Goal: Obtain resource: Download file/media

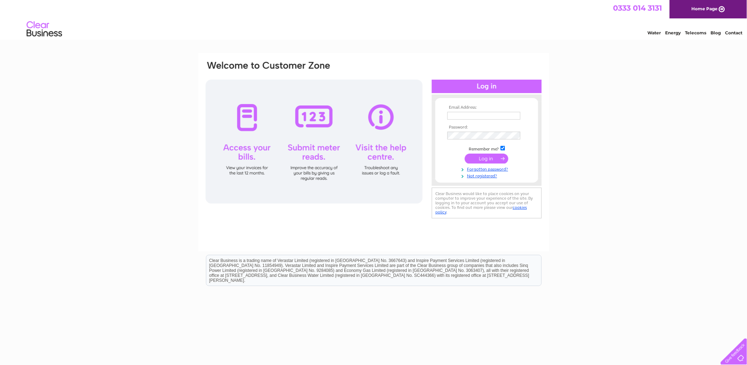
click at [500, 114] on input "text" at bounding box center [483, 116] width 73 height 8
type input "purchaseledger@grampianhousing.co.uk"
click at [471, 130] on td at bounding box center [486, 136] width 82 height 12
click at [465, 154] on input "submit" at bounding box center [487, 159] width 44 height 10
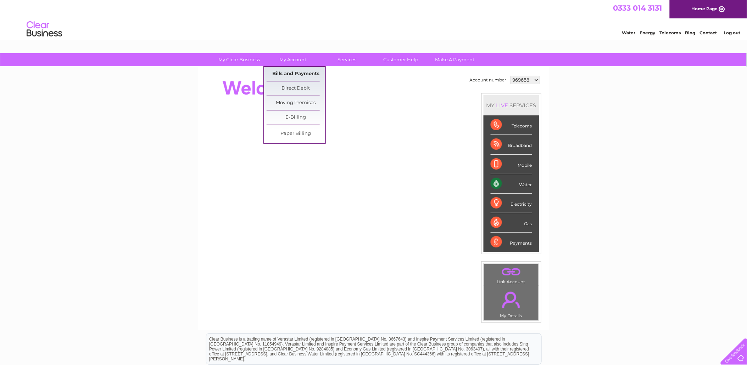
click at [298, 71] on link "Bills and Payments" at bounding box center [295, 74] width 58 height 14
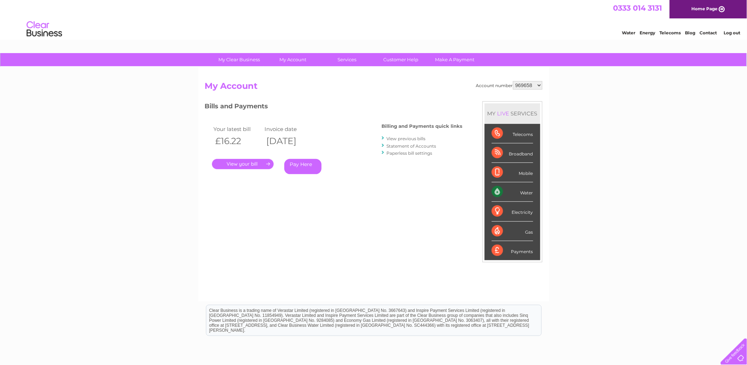
click at [254, 163] on link "." at bounding box center [243, 164] width 62 height 10
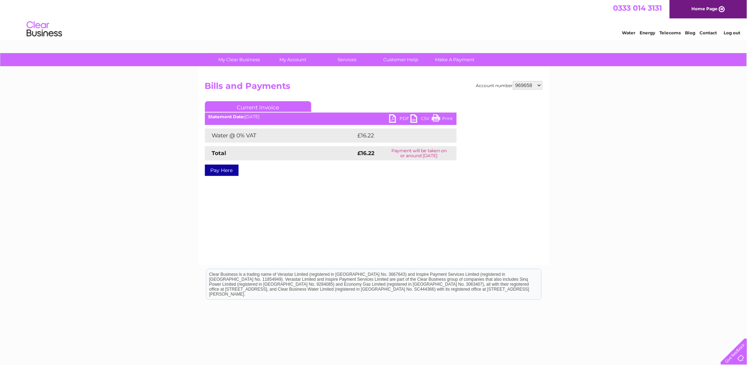
click at [413, 119] on link "CSV" at bounding box center [420, 119] width 21 height 10
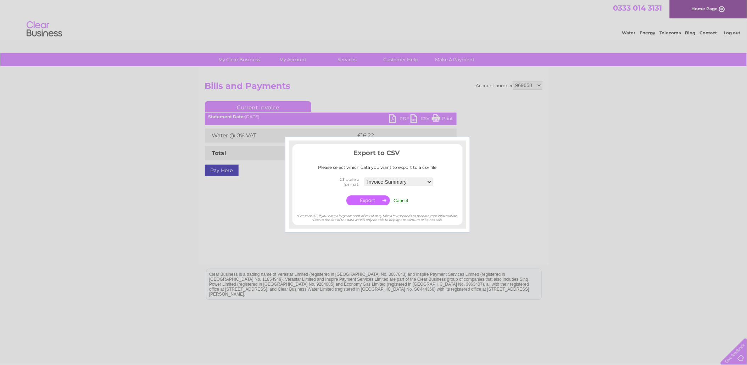
click at [486, 197] on div at bounding box center [373, 182] width 747 height 365
click at [404, 202] on input "Cancel" at bounding box center [400, 200] width 15 height 5
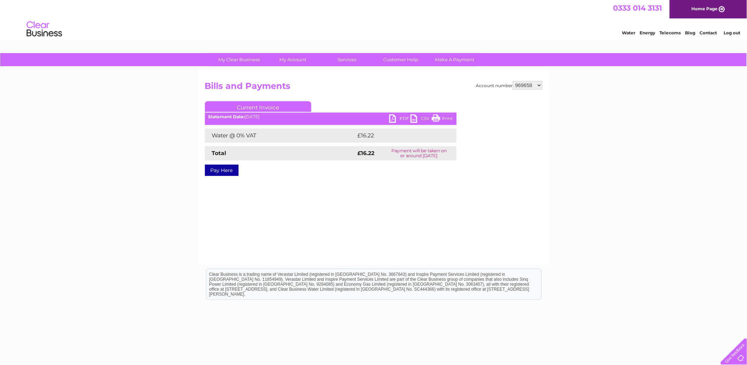
click at [394, 115] on link "PDF" at bounding box center [399, 119] width 21 height 10
click at [525, 82] on select "969658 976249 976937 1152334" at bounding box center [527, 85] width 29 height 9
select select "1152334"
click at [513, 81] on select "969658 976249 976937 1152334" at bounding box center [527, 85] width 29 height 9
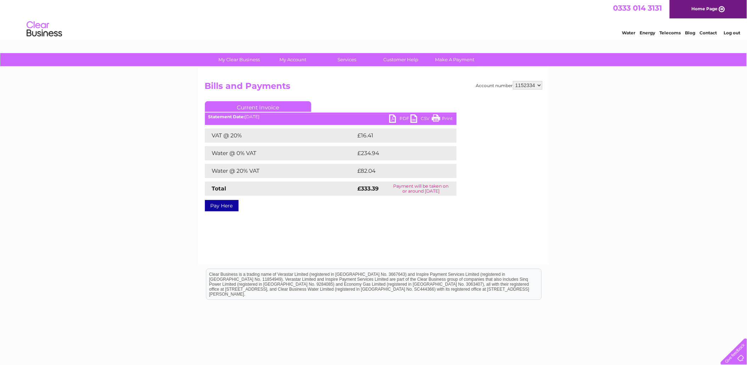
click at [404, 119] on link "PDF" at bounding box center [399, 119] width 21 height 10
click at [733, 35] on link "Log out" at bounding box center [731, 32] width 17 height 5
